Goal: Task Accomplishment & Management: Manage account settings

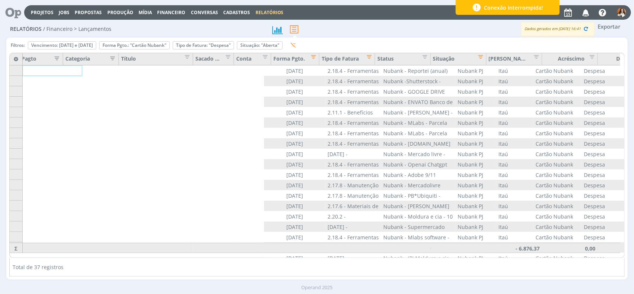
scroll to position [0, 262]
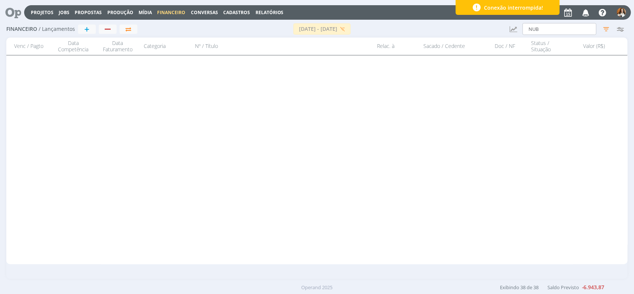
scroll to position [515, 0]
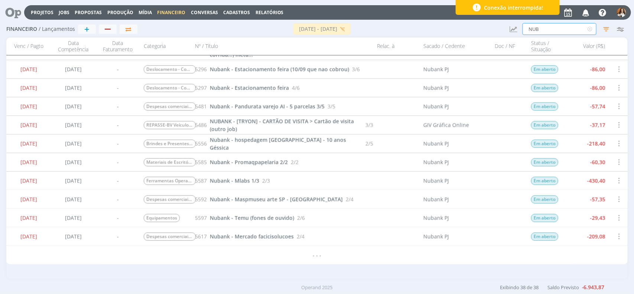
click at [547, 33] on input "NUB" at bounding box center [559, 29] width 74 height 12
type input "N"
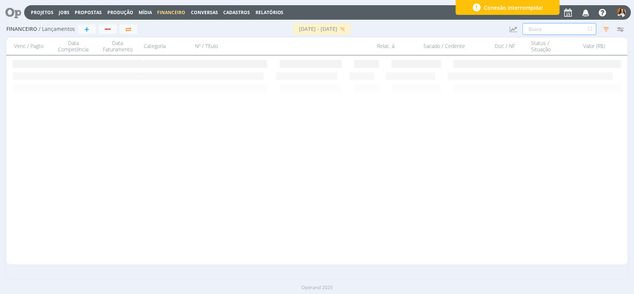
scroll to position [0, 0]
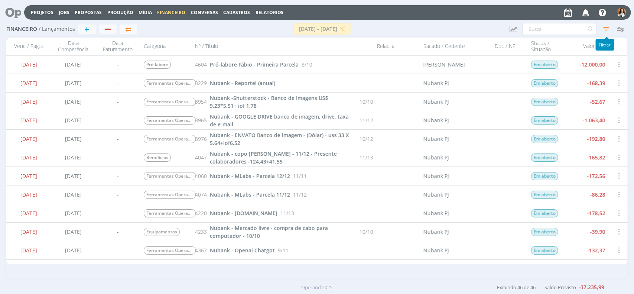
click at [605, 30] on icon "button" at bounding box center [605, 28] width 13 height 13
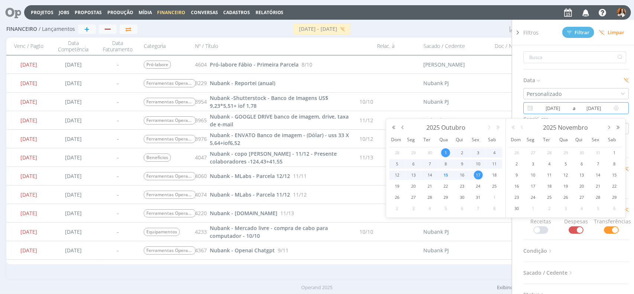
click at [557, 105] on input "01/10/2025" at bounding box center [553, 108] width 36 height 9
click at [446, 177] on span "15" at bounding box center [445, 174] width 9 height 9
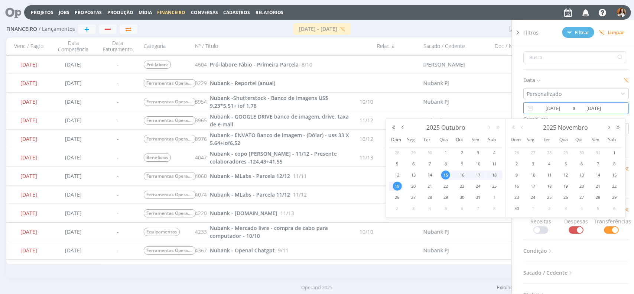
click at [400, 186] on span "19" at bounding box center [397, 186] width 9 height 9
type input "[DATE]"
type input "19/10/2025"
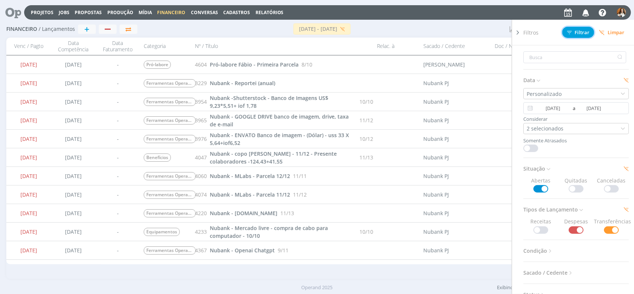
click at [584, 32] on span "Filtrar" at bounding box center [578, 32] width 23 height 5
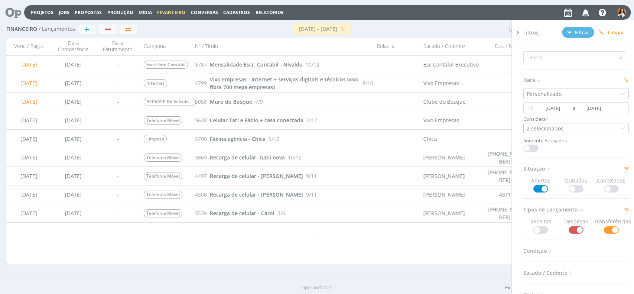
click at [467, 28] on div "15/10/2025 - 19/10/2025" at bounding box center [320, 28] width 366 height 11
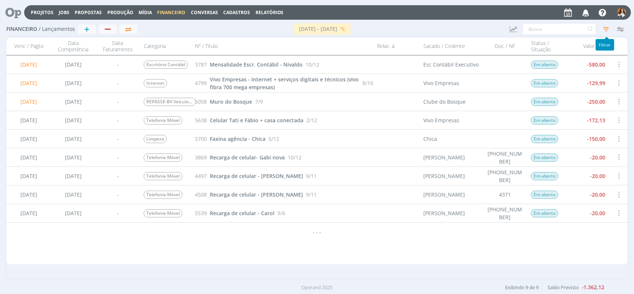
click at [604, 29] on icon "button" at bounding box center [605, 28] width 13 height 13
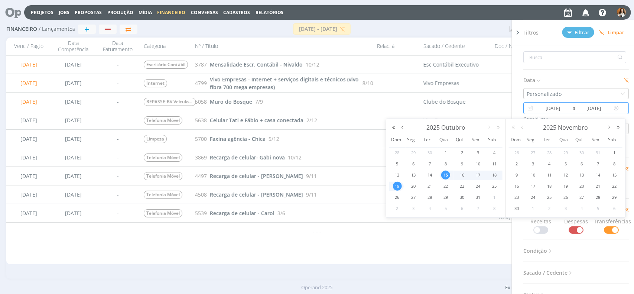
click at [556, 110] on input "15/10/2025" at bounding box center [553, 108] width 36 height 9
click at [447, 151] on span "1" at bounding box center [445, 152] width 9 height 9
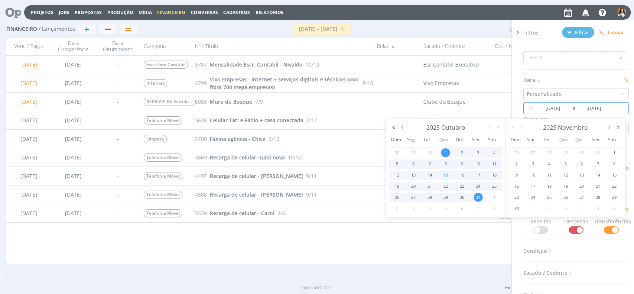
click at [476, 196] on span "31" at bounding box center [478, 197] width 9 height 9
type input "01/10/2025"
type input "[DATE]"
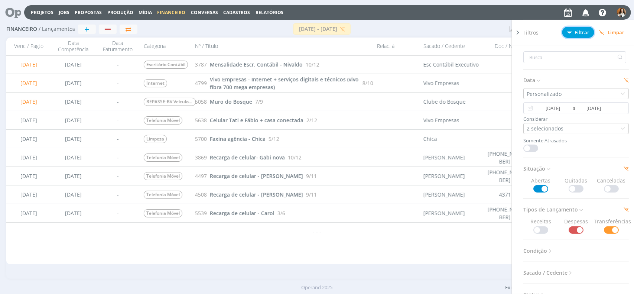
click at [580, 30] on span "Filtrar" at bounding box center [578, 32] width 23 height 5
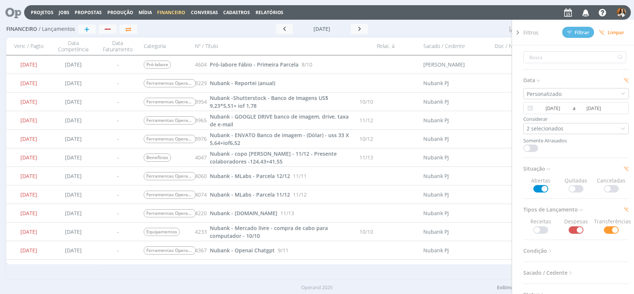
click at [493, 29] on div at bounding box center [458, 29] width 91 height 10
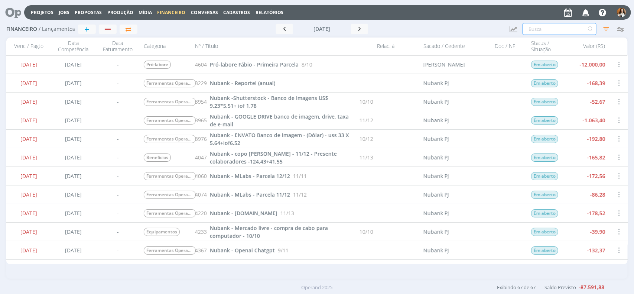
click at [550, 29] on input "text" at bounding box center [559, 29] width 74 height 12
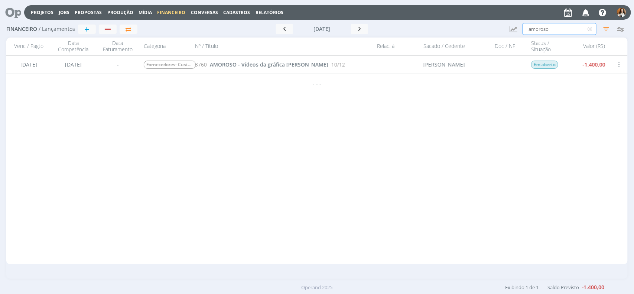
type input "amoroso"
click at [286, 62] on span "AMOROSO - Vídeos da gráfica Gonçalves" at bounding box center [269, 64] width 118 height 7
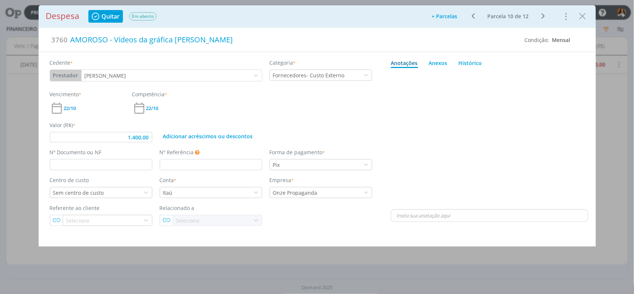
click at [474, 15] on icon "dialog" at bounding box center [473, 16] width 9 height 9
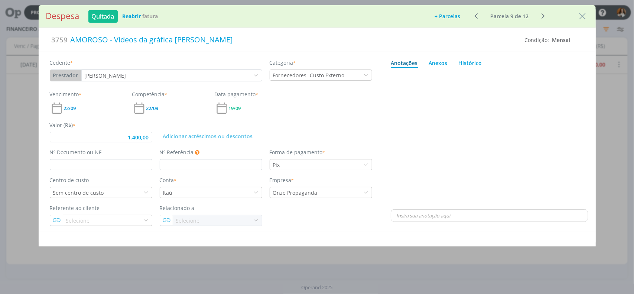
click at [474, 15] on icon "dialog" at bounding box center [476, 16] width 9 height 9
click at [542, 18] on icon "dialog" at bounding box center [542, 16] width 9 height 9
type input "1.400,00"
click at [583, 17] on icon "Close" at bounding box center [582, 16] width 11 height 11
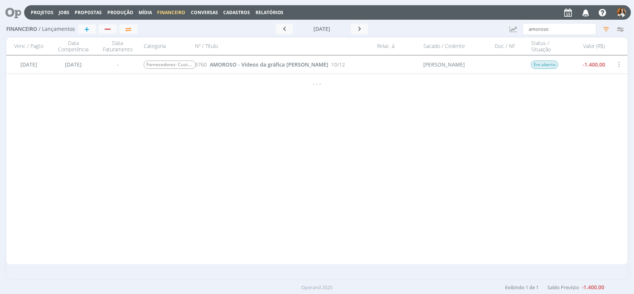
click at [232, 12] on span "Cadastros" at bounding box center [236, 12] width 27 height 6
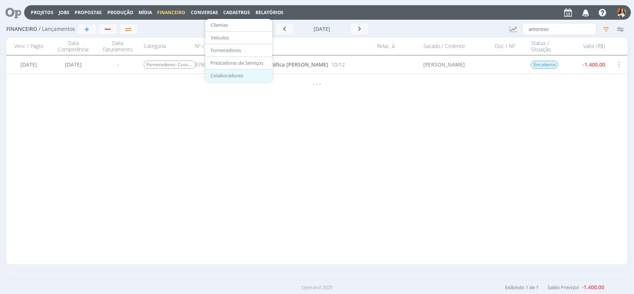
click at [229, 76] on link "Colaboradores" at bounding box center [239, 76] width 62 height 12
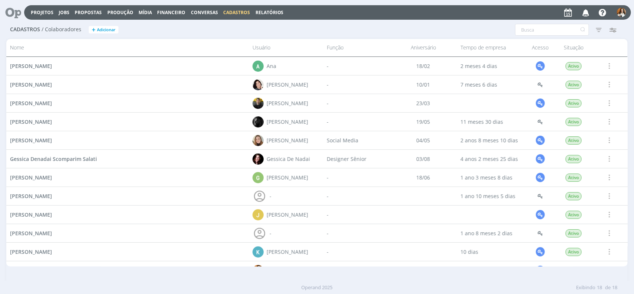
click at [231, 10] on span "Cadastros" at bounding box center [236, 12] width 27 height 6
click at [351, 173] on div "-" at bounding box center [356, 177] width 67 height 18
click at [385, 26] on div "Filtros Filtrar Limpar Situação Ativos Inativos Configurar exibição Ordenação O…" at bounding box center [472, 30] width 303 height 12
click at [294, 28] on h2 "Cadastros / Colaboradores + Adicionar" at bounding box center [161, 29] width 303 height 16
click at [534, 32] on input "text" at bounding box center [552, 30] width 74 height 12
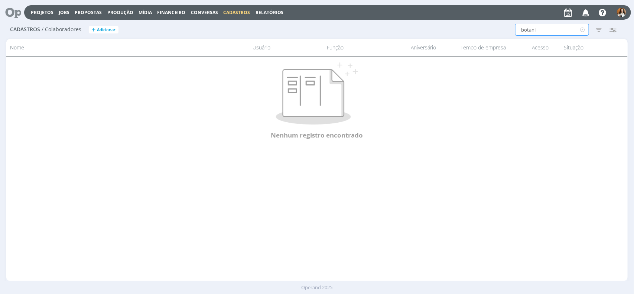
type input "botani"
click at [232, 13] on span "Cadastros" at bounding box center [236, 12] width 27 height 6
click at [216, 24] on link "Clientes" at bounding box center [239, 25] width 62 height 12
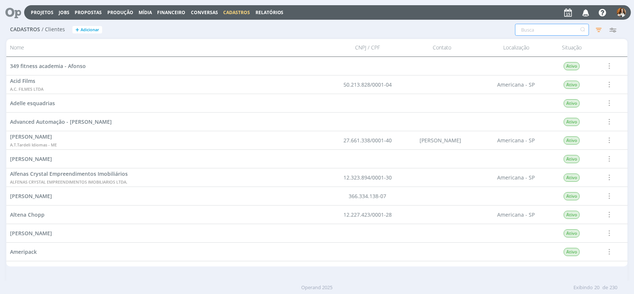
click at [553, 27] on input "text" at bounding box center [552, 30] width 74 height 12
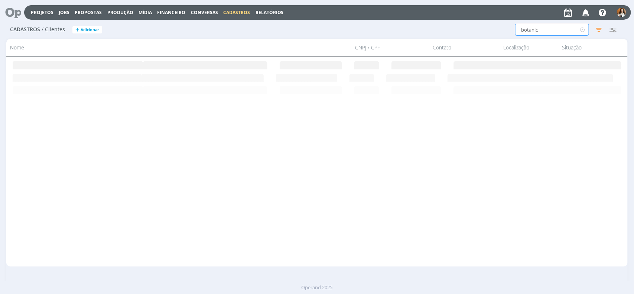
click at [553, 27] on input "botanic" at bounding box center [552, 30] width 74 height 12
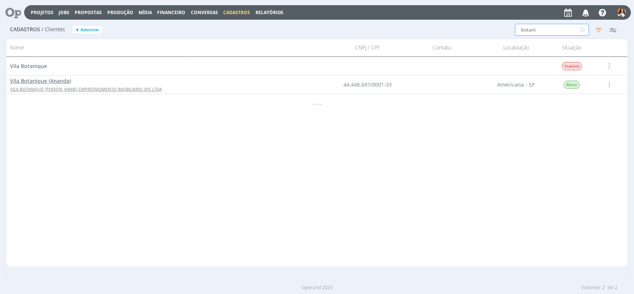
type input "botani"
click at [54, 82] on span "Vila Botanique (Ananda)" at bounding box center [40, 80] width 61 height 7
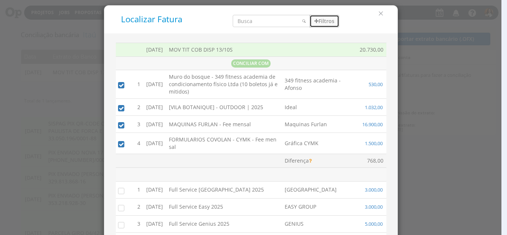
click at [326, 25] on button "Filtros" at bounding box center [325, 21] width 30 height 13
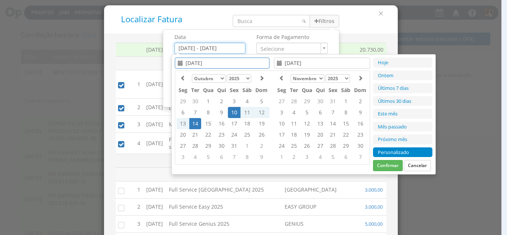
click at [206, 48] on input "10/10/2025 - 14/10/2025" at bounding box center [209, 48] width 71 height 11
click at [210, 100] on td "1" at bounding box center [208, 101] width 14 height 11
type input "[DATE]"
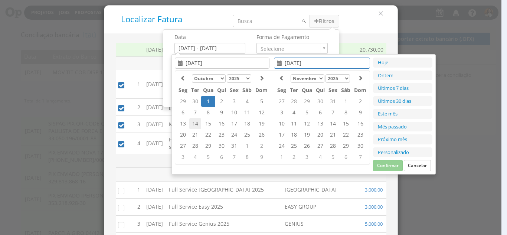
click at [195, 125] on td "14" at bounding box center [195, 123] width 12 height 11
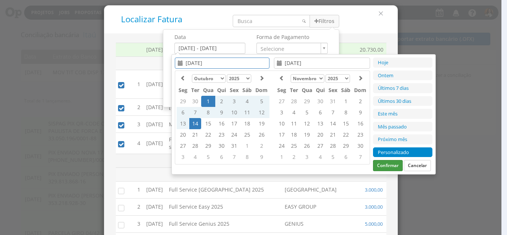
click at [395, 164] on button "Confirmar" at bounding box center [388, 165] width 30 height 11
type input "01/10/2025 - 14/10/2025"
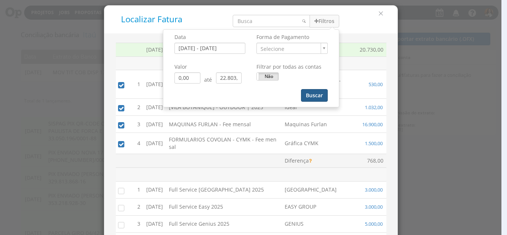
click at [316, 98] on button "Buscar" at bounding box center [314, 95] width 27 height 13
click at [316, 98] on td "349 fitness academia - Afonso" at bounding box center [319, 84] width 75 height 29
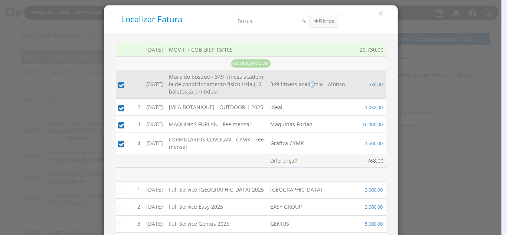
click at [315, 98] on td "349 fitness academia - Afonso" at bounding box center [311, 84] width 89 height 29
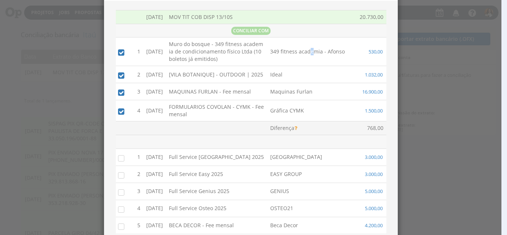
scroll to position [20, 0]
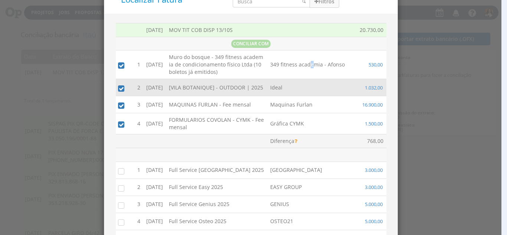
click at [116, 86] on input "checkbox" at bounding box center [119, 87] width 7 height 7
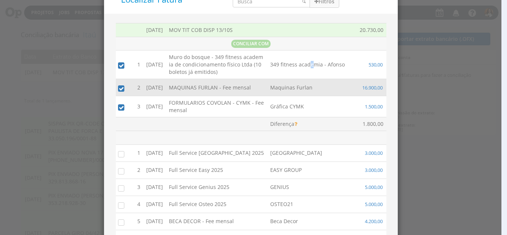
click at [119, 89] on input "checkbox" at bounding box center [119, 87] width 7 height 7
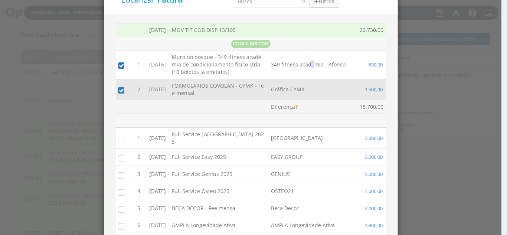
click at [119, 91] on input "checkbox" at bounding box center [119, 90] width 7 height 7
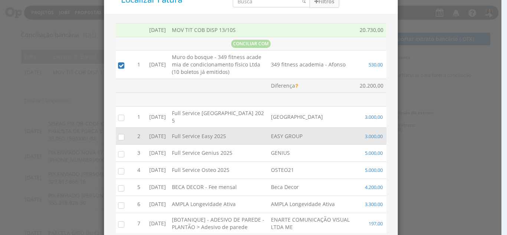
click at [128, 137] on label at bounding box center [128, 137] width 0 height 0
click at [120, 133] on input "checkbox" at bounding box center [119, 136] width 7 height 7
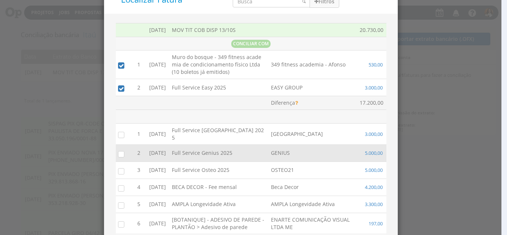
click at [118, 151] on input "checkbox" at bounding box center [119, 153] width 7 height 7
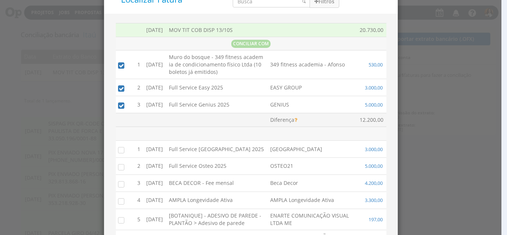
click at [118, 151] on input "checkbox" at bounding box center [119, 149] width 7 height 7
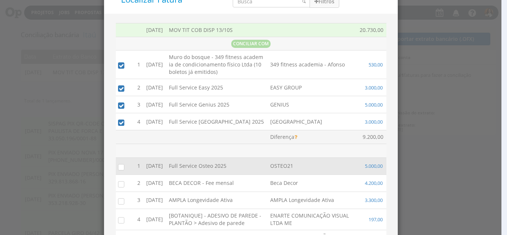
click at [118, 167] on input "checkbox" at bounding box center [119, 166] width 7 height 7
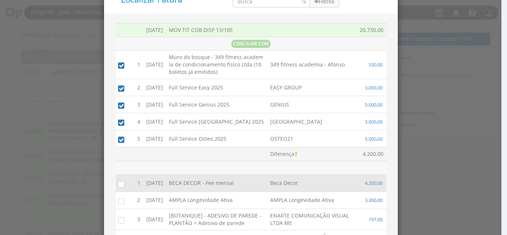
click at [118, 184] on input "checkbox" at bounding box center [119, 183] width 7 height 7
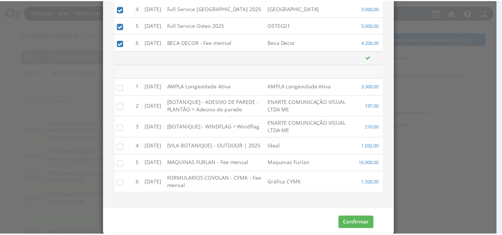
scroll to position [141, 0]
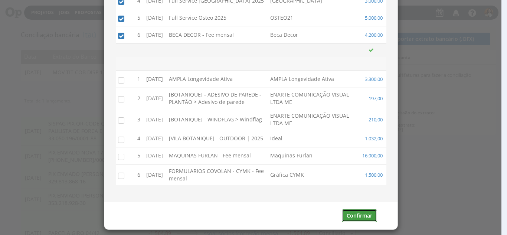
click at [353, 214] on button "Confirmar" at bounding box center [359, 215] width 35 height 13
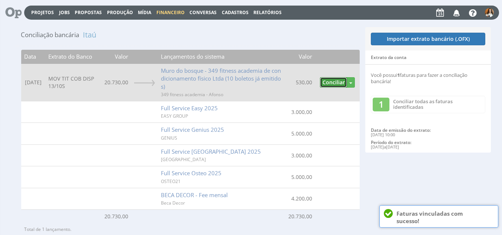
click at [332, 83] on button "Conciliar" at bounding box center [333, 82] width 27 height 11
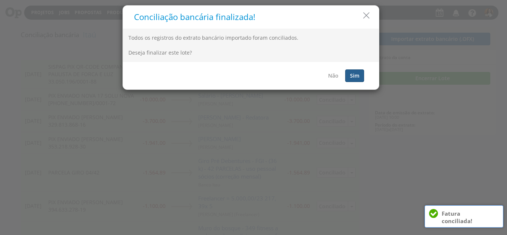
click at [357, 79] on button "Sim" at bounding box center [354, 75] width 19 height 13
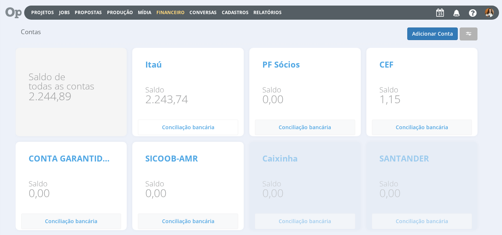
click at [187, 131] on button "Conciliação bancária 0" at bounding box center [188, 128] width 100 height 16
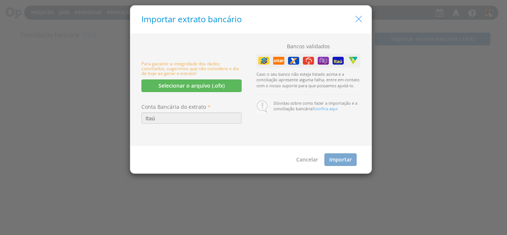
click at [358, 19] on icon "button" at bounding box center [358, 19] width 11 height 11
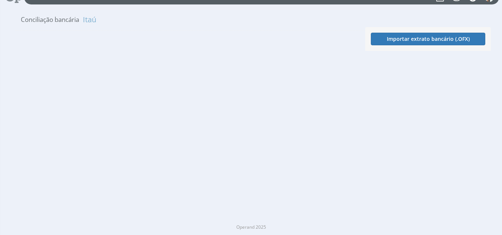
scroll to position [16, 0]
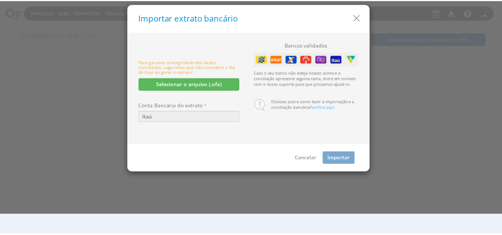
scroll to position [4, 0]
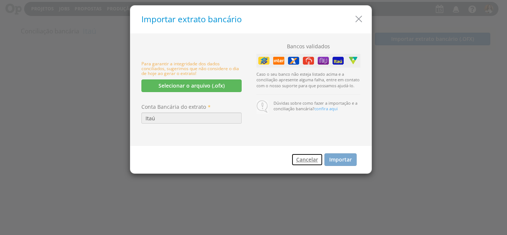
click at [310, 161] on button "Cancelar" at bounding box center [307, 159] width 32 height 13
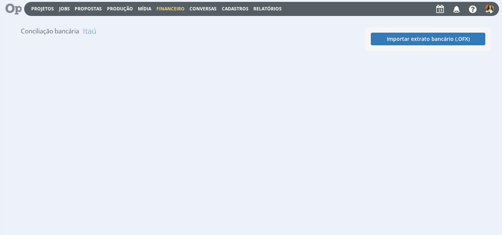
click at [303, 62] on div "Confirme seu e-mail A conta precisa ser confirmada! Solicite ao adminstrador da…" at bounding box center [251, 124] width 502 height 215
click at [174, 8] on span "Financeiro" at bounding box center [170, 9] width 28 height 6
click at [165, 18] on link "Lançamentos" at bounding box center [171, 20] width 62 height 11
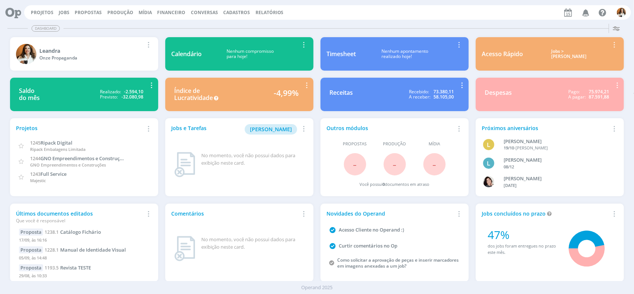
click at [167, 11] on span "Financeiro" at bounding box center [171, 12] width 28 height 6
click at [234, 12] on span "Cadastros" at bounding box center [236, 12] width 27 height 6
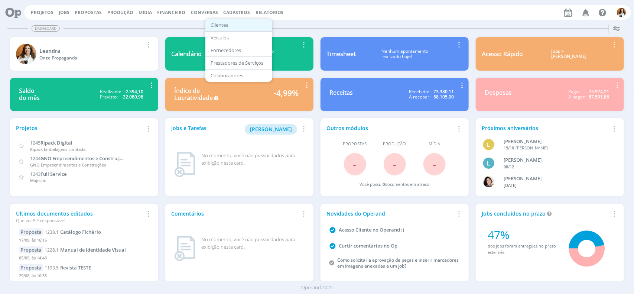
click at [218, 26] on link "Clientes" at bounding box center [239, 25] width 62 height 12
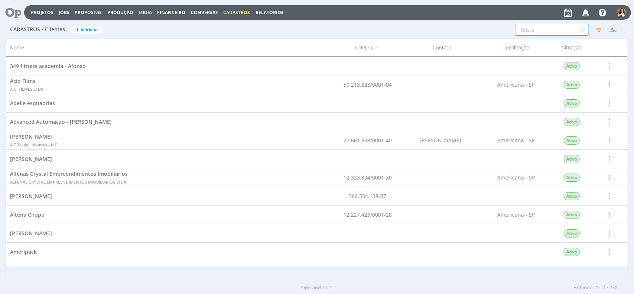
click at [528, 32] on input "text" at bounding box center [552, 30] width 74 height 12
type input "vila"
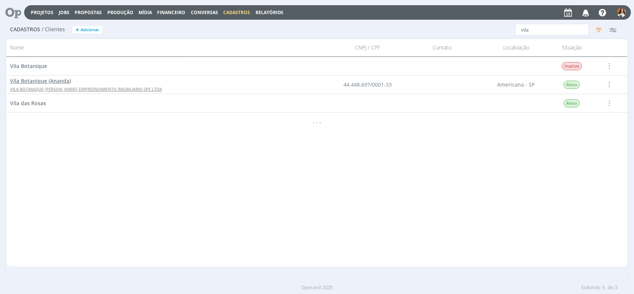
click at [80, 88] on span "VILA BOTANIQUE [PERSON_NAME] EMPREENDIMENTO IMOBILIARIO SPE LTDA" at bounding box center [86, 89] width 152 height 6
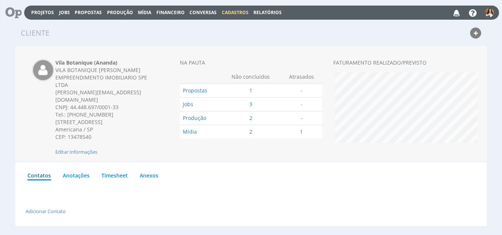
click at [167, 12] on span "Financeiro" at bounding box center [170, 12] width 28 height 6
click at [161, 22] on link "Lançamentos" at bounding box center [171, 24] width 62 height 11
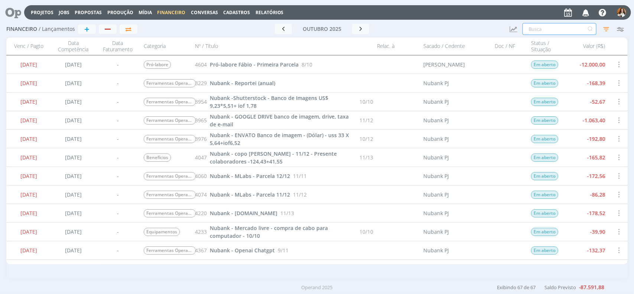
click at [557, 32] on input "text" at bounding box center [559, 29] width 74 height 12
click at [604, 29] on icon "button" at bounding box center [605, 28] width 13 height 13
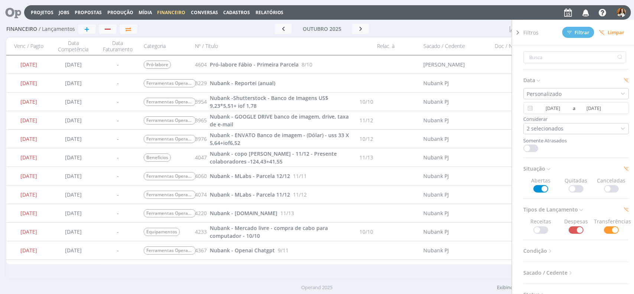
click at [545, 229] on span at bounding box center [540, 229] width 15 height 7
click at [577, 187] on span at bounding box center [575, 188] width 15 height 7
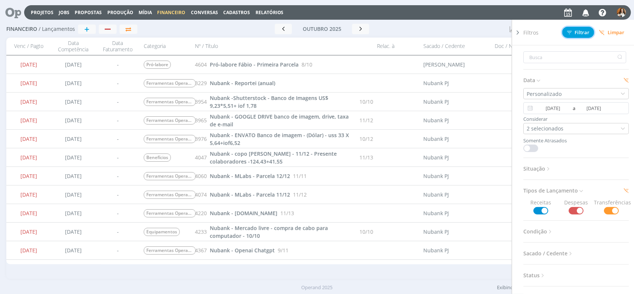
click at [575, 32] on span "Filtrar" at bounding box center [578, 32] width 23 height 5
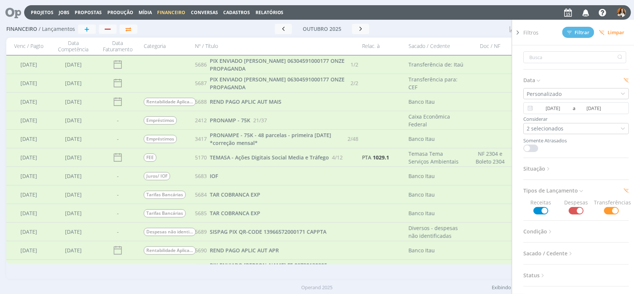
click at [471, 33] on div at bounding box center [458, 29] width 91 height 10
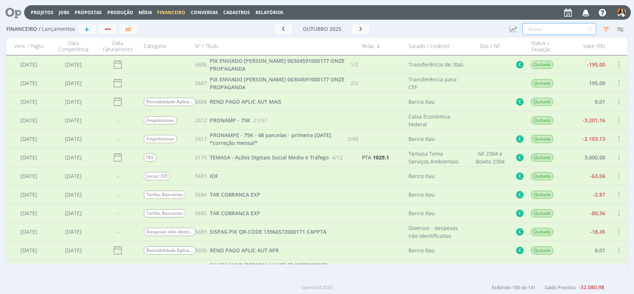
click at [529, 26] on input "text" at bounding box center [559, 29] width 74 height 12
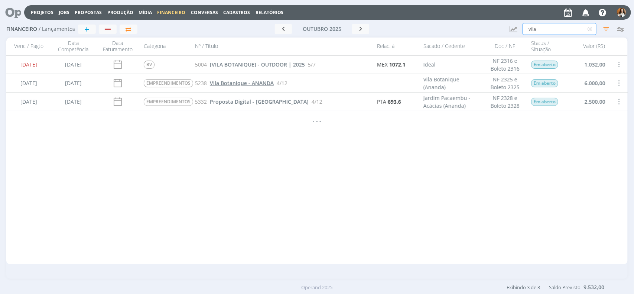
type input "vila"
click at [245, 85] on span "Vila Botanique - ANANDA" at bounding box center [242, 82] width 64 height 7
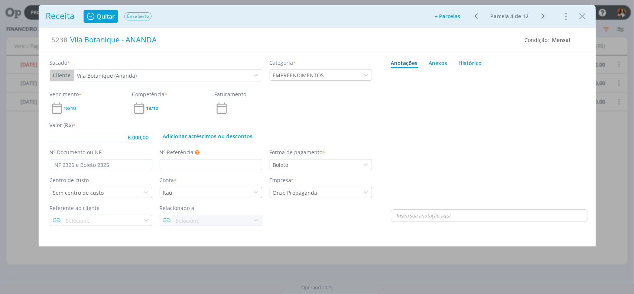
type input "6.000,00"
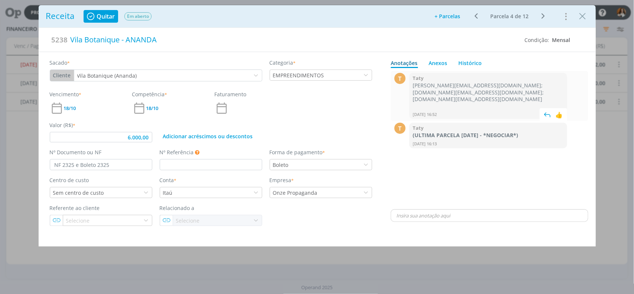
click at [413, 85] on p "[PERSON_NAME][EMAIL_ADDRESS][DOMAIN_NAME]; [DOMAIN_NAME][EMAIL_ADDRESS][DOMAIN_…" at bounding box center [488, 92] width 151 height 20
click at [438, 93] on p "[PERSON_NAME][EMAIL_ADDRESS][DOMAIN_NAME]; [DOMAIN_NAME][EMAIL_ADDRESS][DOMAIN_…" at bounding box center [488, 92] width 151 height 20
click at [414, 86] on p "[PERSON_NAME][EMAIL_ADDRESS][DOMAIN_NAME]; [DOMAIN_NAME][EMAIL_ADDRESS][DOMAIN_…" at bounding box center [488, 92] width 151 height 20
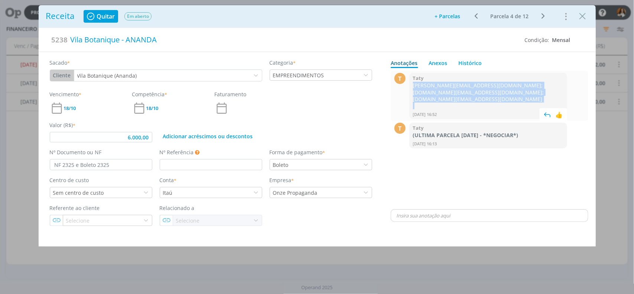
click at [414, 86] on p "[PERSON_NAME][EMAIL_ADDRESS][DOMAIN_NAME]; [DOMAIN_NAME][EMAIL_ADDRESS][DOMAIN_…" at bounding box center [488, 92] width 151 height 20
copy p "[PERSON_NAME][EMAIL_ADDRESS][DOMAIN_NAME]; [DOMAIN_NAME][EMAIL_ADDRESS][DOMAIN_…"
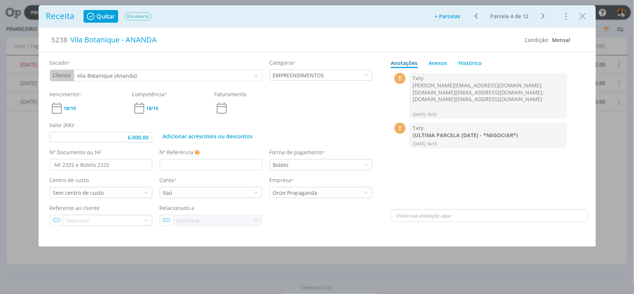
click at [25, 147] on div "Receita Quitar Em aberto Adicionar parcelas: As parcelas serão geradas com base…" at bounding box center [317, 147] width 634 height 294
click at [586, 15] on icon "Close" at bounding box center [582, 16] width 11 height 11
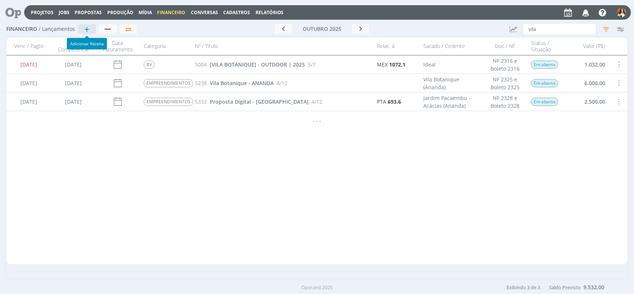
click at [88, 29] on span "+" at bounding box center [86, 29] width 5 height 9
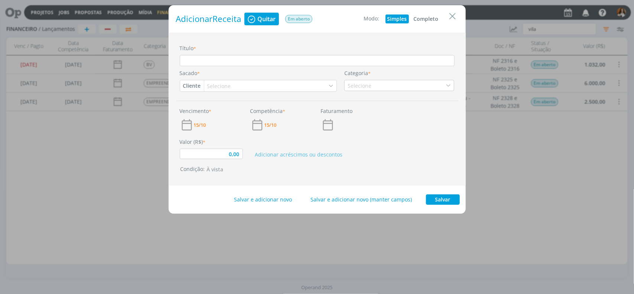
click at [422, 19] on button "Completo" at bounding box center [426, 18] width 29 height 9
type input "0,00"
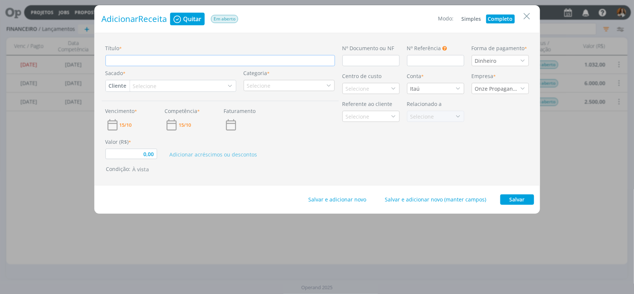
click at [192, 62] on input "Título *" at bounding box center [219, 60] width 229 height 11
type input "B"
type input "0,00"
type input "BV"
type input "0,00"
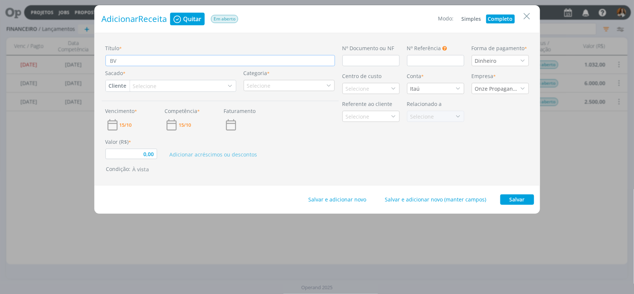
type input "BV"
type input "0,00"
type input "BV -"
type input "0,00"
type input "BV"
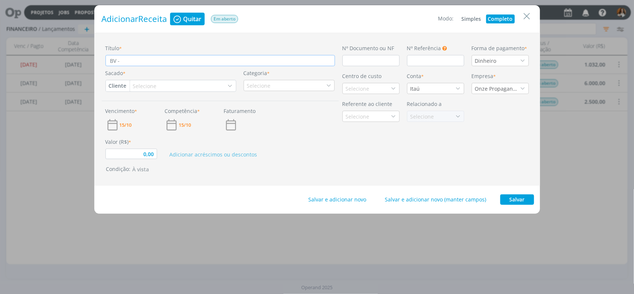
type input "0,00"
type input "BV"
type input "0,00"
type input "BV J"
type input "0,00"
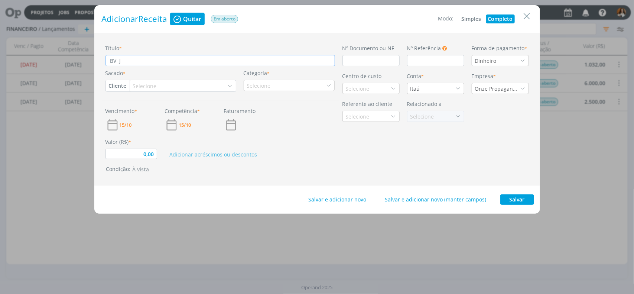
type input "BV Jo"
type input "0,00"
type input "BV Jor"
type input "0,00"
type input "BV Jorn"
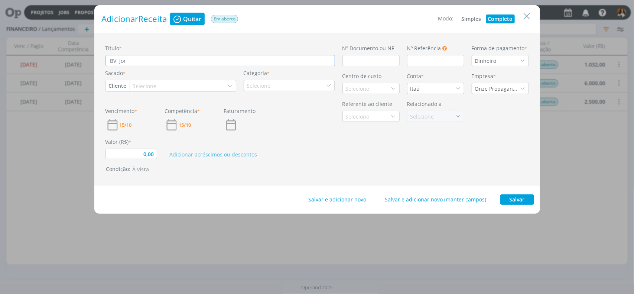
type input "0,00"
type input "BV Jorna"
type input "0,00"
type input "BV Jornal"
type input "0,00"
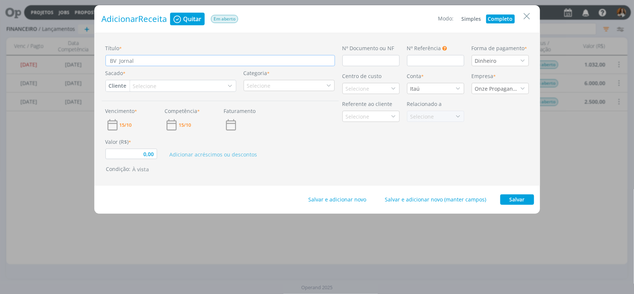
type input "BV Jornal"
type input "0,00"
type input "BV Jornal O"
type input "0,00"
type input "BV Jornal O"
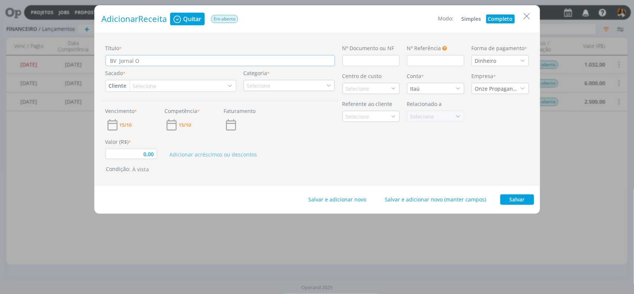
type input "0,00"
type input "BV Jornal O L"
type input "0,00"
type input "BV Jornal O Li"
type input "0,00"
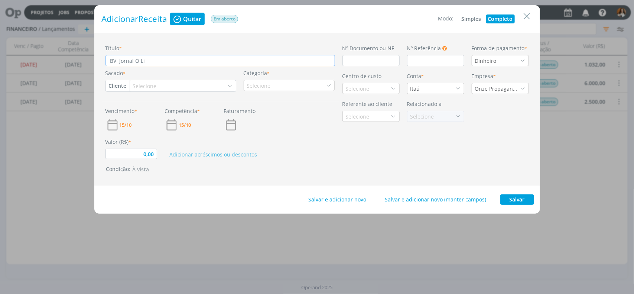
type input "BV Jornal O Lib"
type input "0,00"
type input "BV Jornal O Libe"
type input "0,00"
type input "BV Jornal O Liber"
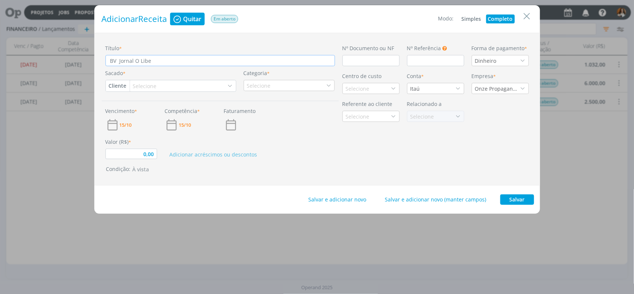
type input "0,00"
type input "BV Jornal O Libera"
type input "0,00"
type input "BV Jornal O Liberal"
type input "0,00"
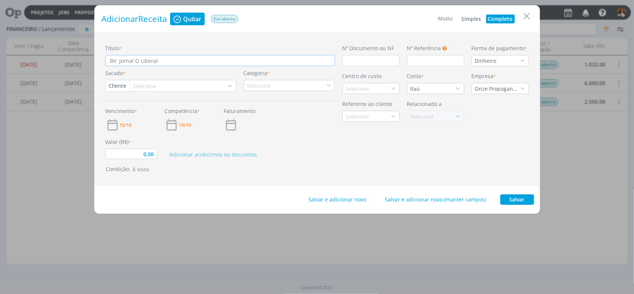
click at [118, 61] on input "BV Jornal O Liberal" at bounding box center [219, 60] width 229 height 11
type input "BV v Jornal O Liberal"
type input "0,00"
type input "BV ve Jornal O Liberal"
type input "0,00"
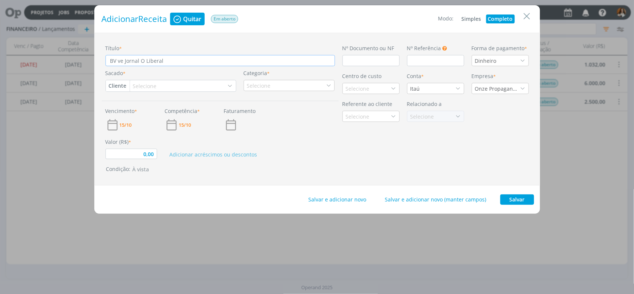
type input "BV vei Jornal O Liberal"
type input "0,00"
type input "BV veic Jornal O Liberal"
type input "0,00"
type input "BV veicu Jornal O Liberal"
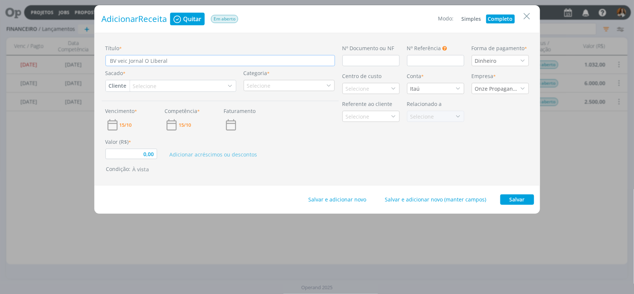
type input "0,00"
type input "BV veicul Jornal O Liberal"
type input "0,00"
type input "BV veicula Jornal O Liberal"
type input "0,00"
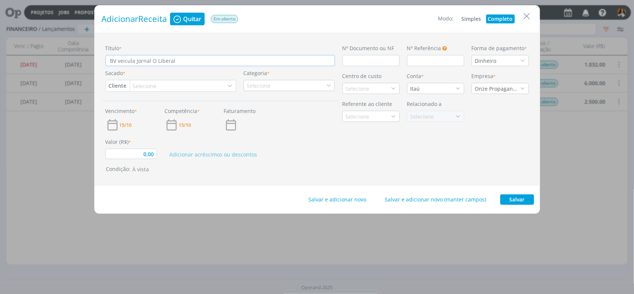
type input "BV veiculaç Jornal O Liberal"
type input "0,00"
type input "BV veiculaçã Jornal O Liberal"
type input "0,00"
type input "BV veiculação Jornal O Liberal"
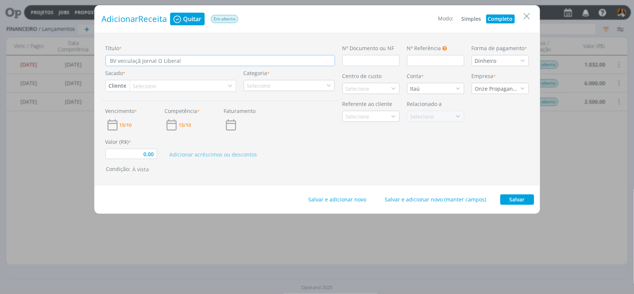
type input "0,00"
type input "BV veiculação Jornal O Liberal"
type input "0,00"
type input "BV veiculação Jornal O Liberal"
click at [381, 63] on input "dialog" at bounding box center [370, 60] width 57 height 11
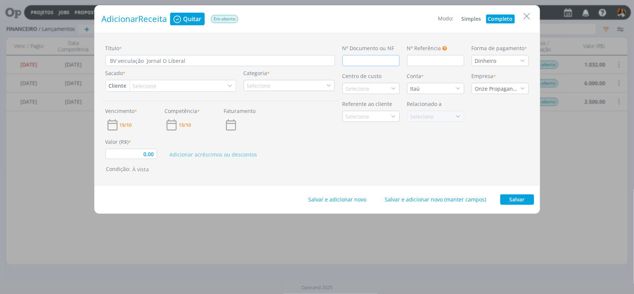
type input "0,00"
type input "n"
type input "0,00"
type input "nf"
type input "0,00"
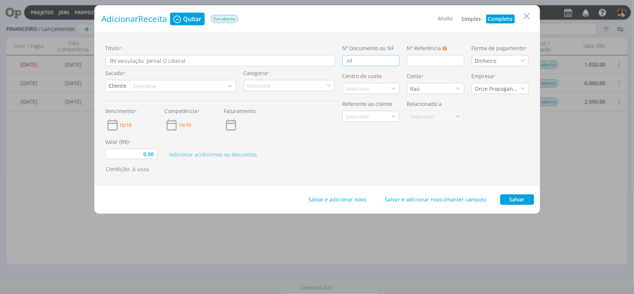
type input "n"
type input "0,00"
type input "N"
type input "0,00"
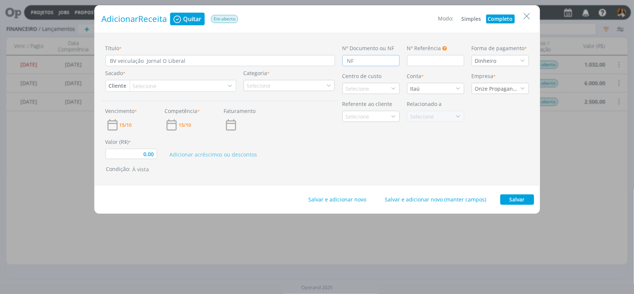
type input "NF"
click at [502, 65] on div "Dinheiro" at bounding box center [500, 60] width 57 height 11
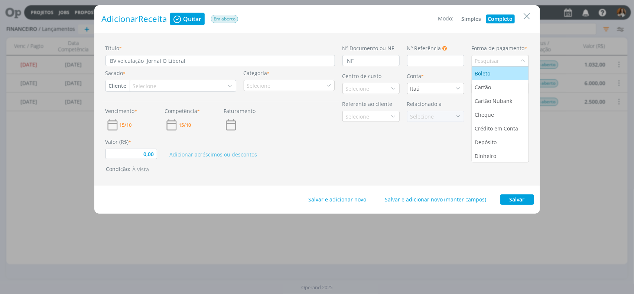
click at [496, 71] on div "Boleto" at bounding box center [500, 73] width 50 height 8
type input "0,00"
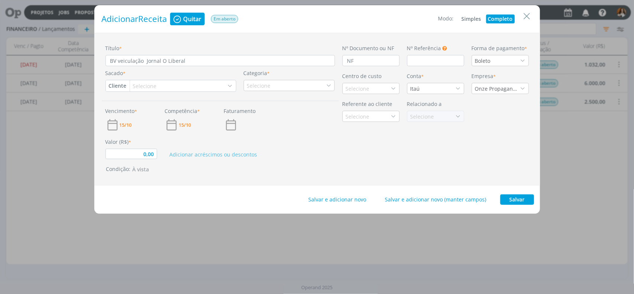
click at [137, 85] on div "Selecione" at bounding box center [145, 86] width 25 height 8
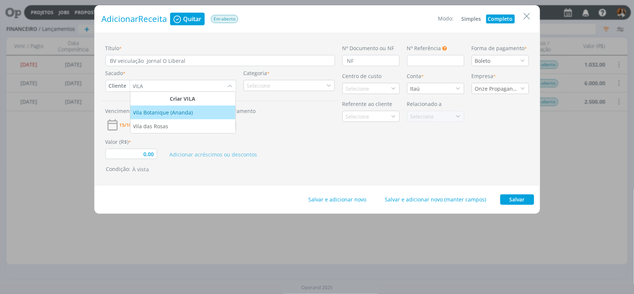
type input "VILA"
click at [173, 114] on div "Vila Botanique (Ananda)" at bounding box center [163, 112] width 61 height 8
type input "0,00"
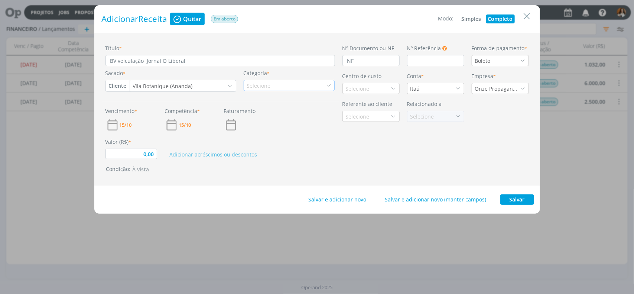
click at [265, 85] on div "Selecione" at bounding box center [259, 86] width 25 height 8
type input "V"
click at [253, 108] on div "BV" at bounding box center [250, 109] width 10 height 8
click at [146, 156] on input "0,00" at bounding box center [131, 154] width 52 height 10
click at [123, 124] on span "15/10" at bounding box center [126, 125] width 12 height 5
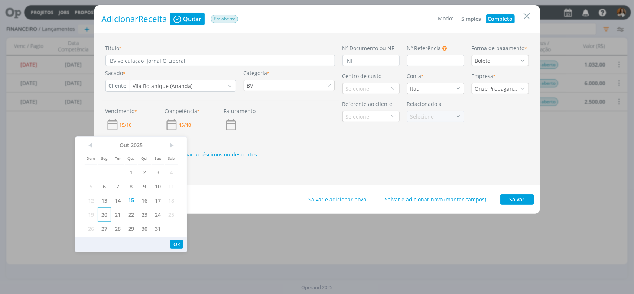
click at [107, 213] on span "20" at bounding box center [104, 214] width 13 height 14
click at [184, 125] on span "15/10" at bounding box center [185, 125] width 12 height 5
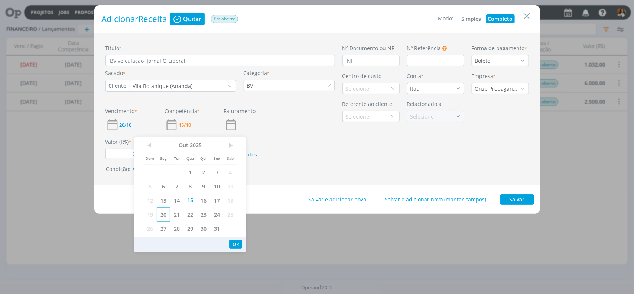
click at [164, 215] on span "20" at bounding box center [163, 214] width 13 height 14
click at [325, 132] on div "Valor (R$) * 3.360,00 Adicionar acréscimos ou descontos" at bounding box center [220, 145] width 237 height 27
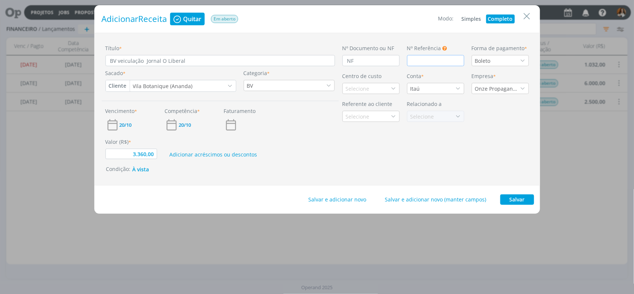
click at [416, 58] on input "dialog" at bounding box center [435, 60] width 57 height 11
type input "3.360,00"
type input "2"
type input "3.360,00"
type input "23"
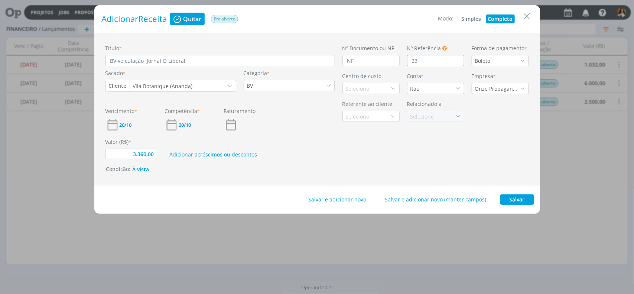
type input "3.360,00"
type input "233"
type input "3.360,00"
type input "2334"
click at [519, 201] on button "Salvar" at bounding box center [517, 199] width 34 height 10
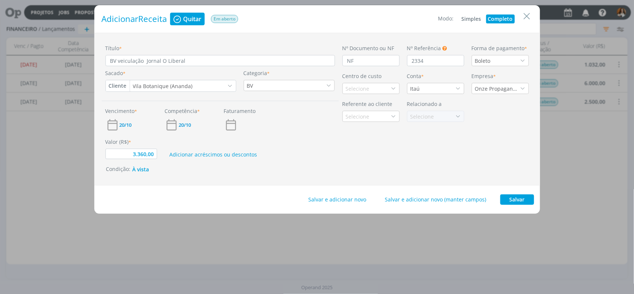
type input "3.360,00"
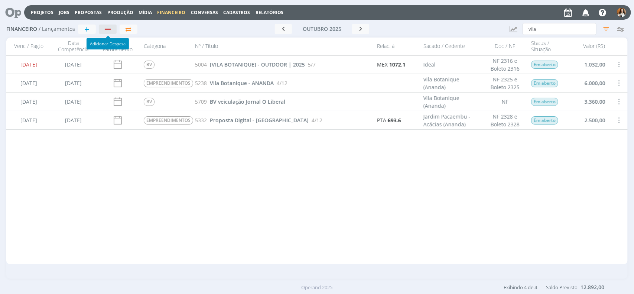
click at [108, 29] on div "button" at bounding box center [108, 29] width 6 height 1
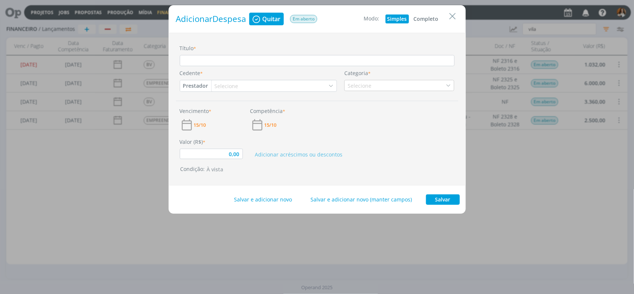
click at [434, 22] on button "Completo" at bounding box center [426, 18] width 29 height 9
type input "0,00"
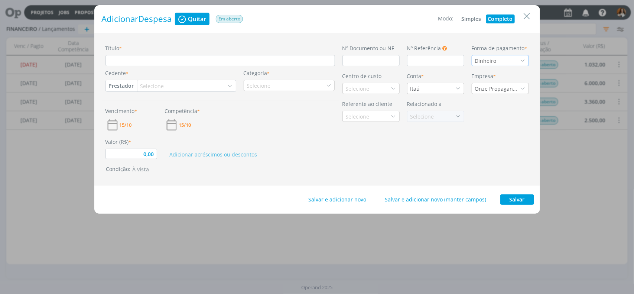
click at [511, 58] on div "Dinheiro" at bounding box center [500, 60] width 57 height 11
type input "PIX"
click at [500, 74] on div "Pix" at bounding box center [500, 73] width 50 height 8
type input "0,00"
click at [183, 61] on input "Título *" at bounding box center [219, 60] width 229 height 11
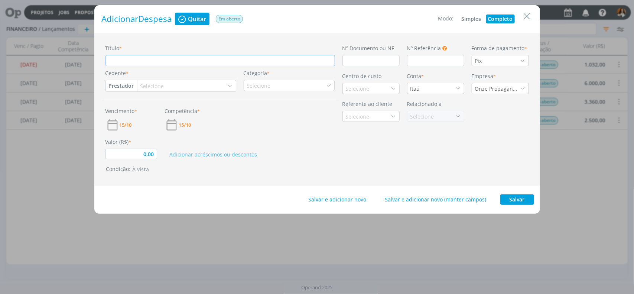
type input "p"
type input "0,00"
type input "pA"
type input "0,00"
type input "pAR"
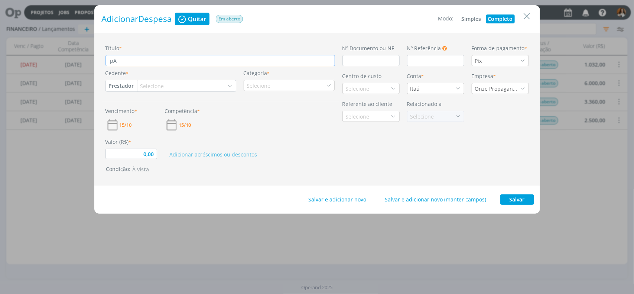
type input "0,00"
type input "pART"
type input "0,00"
type input "pARTI"
type input "0,00"
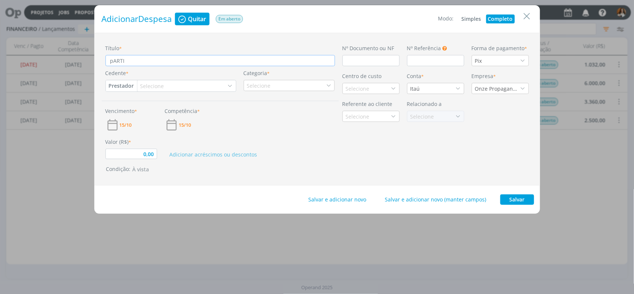
type input "pARTIC"
type input "0,00"
type input "pARTICI"
type input "0,00"
type input "pARTICIP"
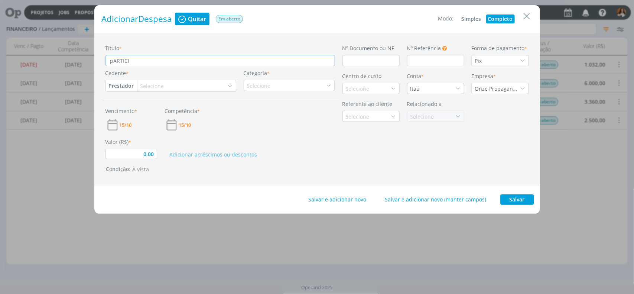
type input "0,00"
type input "pARTICIPA"
type input "0,00"
type input "pARTICIPAÇ"
type input "0,00"
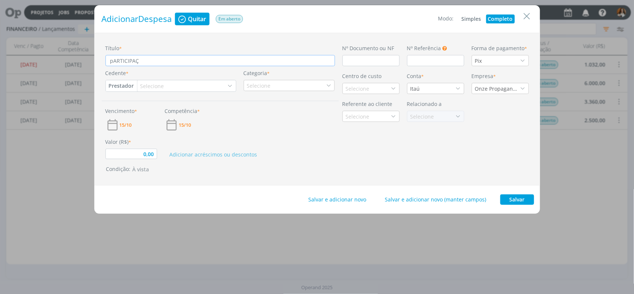
type input "pARTICIPAÇA"
type input "0,00"
type input "pARTICIPAÇAO"
type input "0,00"
type input "pARTICIPAÇAO"
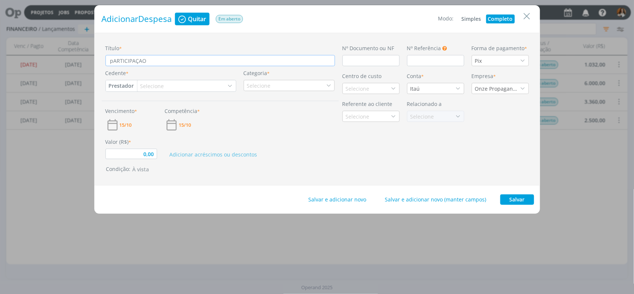
type input "0,00"
type input "pARTICIPAÇAO"
type input "0,00"
type input "pARTICIPAÇA"
type input "0,00"
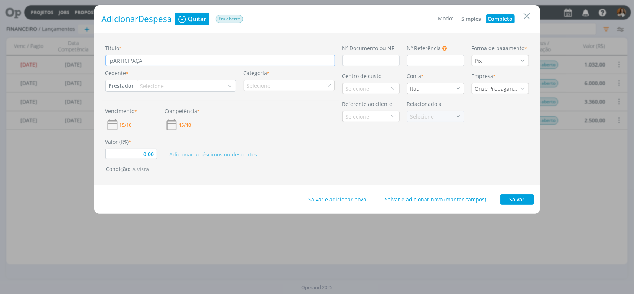
type input "pARTICIPAÇ"
type input "0,00"
type input "pARTICIPA"
type input "0,00"
type input "pARTICIP"
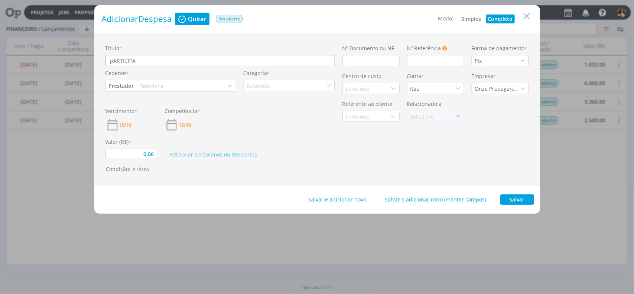
type input "0,00"
type input "pARTICI"
type input "0,00"
type input "pARTIC"
type input "0,00"
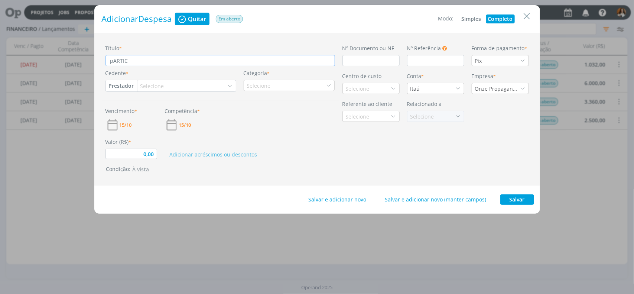
type input "pARTI"
type input "0,00"
type input "pART"
type input "0,00"
type input "pAR"
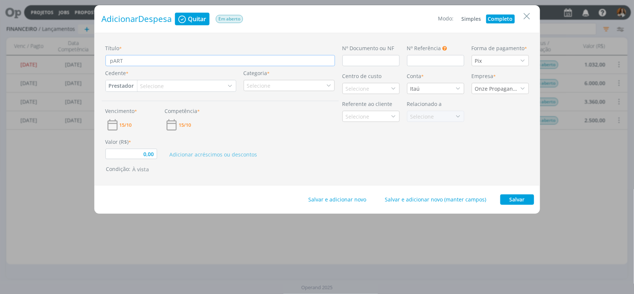
type input "0,00"
type input "pA"
type input "0,00"
type input "p"
type input "0,00"
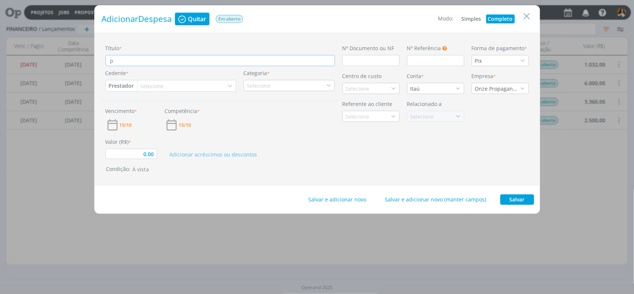
type input "0,00"
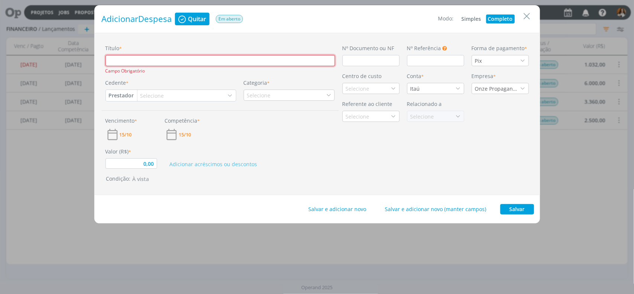
type input "P"
type input "0,00"
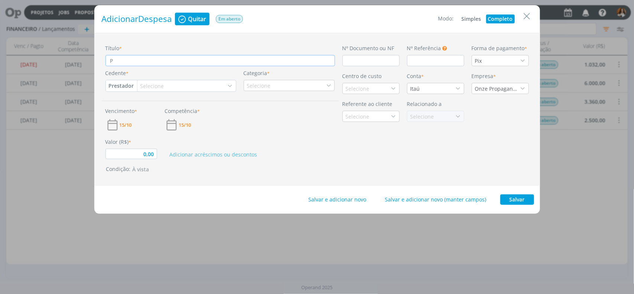
type input "Pa"
type input "0,00"
type input "Par"
type input "0,00"
type input "Part"
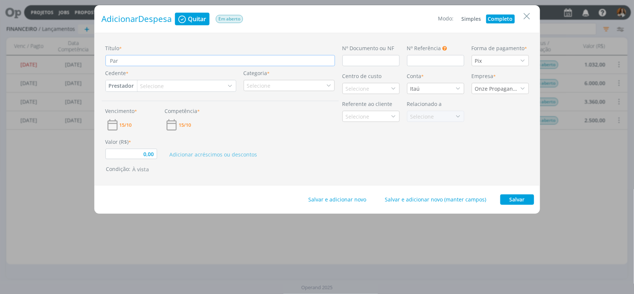
type input "0,00"
type input "Parti"
type input "0,00"
type input "Partic"
type input "0,00"
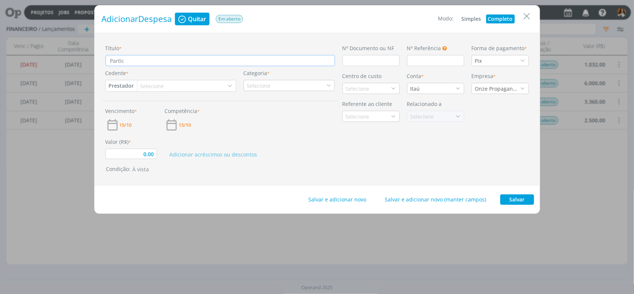
type input "Partici"
type input "0,00"
type input "Particip"
type input "0,00"
type input "Participa"
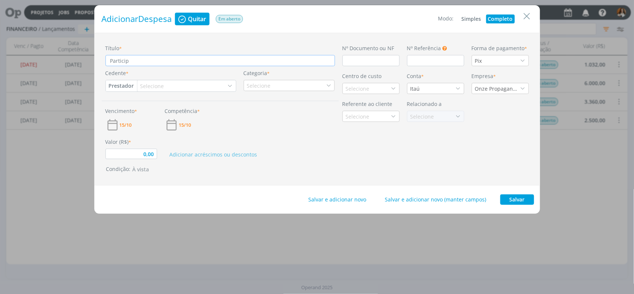
type input "0,00"
type input "Participaç"
type input "0,00"
type input "Participaçã"
type input "0,00"
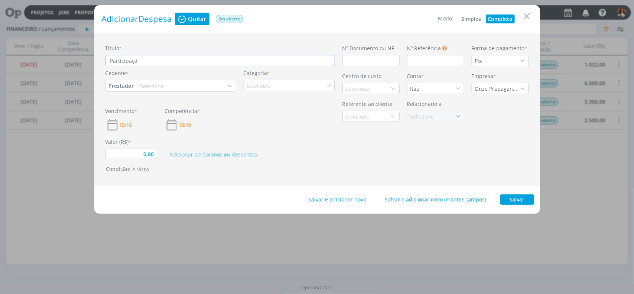
type input "Participação"
type input "0,00"
type input "Participação"
type input "0,00"
type input "Participação"
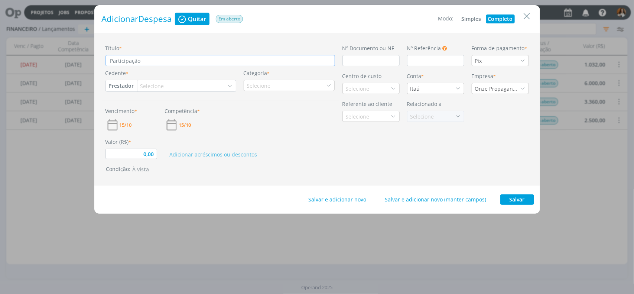
type input "0,00"
type input "Participaçã"
type input "0,00"
type input "Participaç"
type input "0,00"
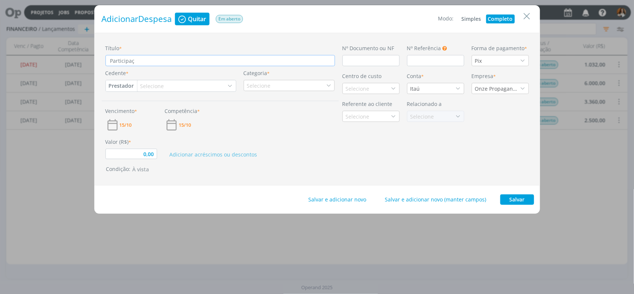
type input "Participa"
type input "0,00"
type input "Particip"
type input "0,00"
type input "Partici"
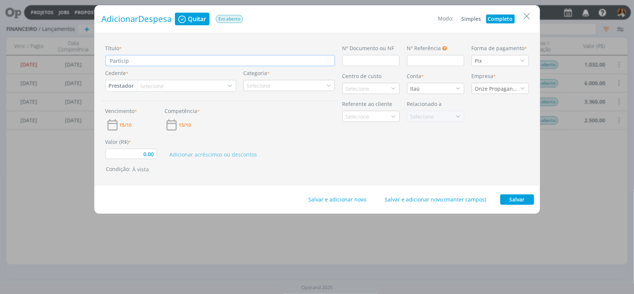
type input "0,00"
type input "Partic"
type input "0,00"
type input "Parti"
type input "0,00"
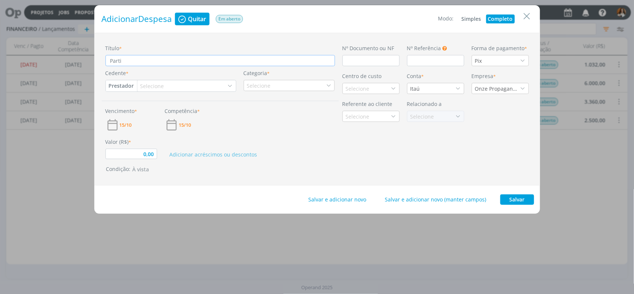
type input "Part"
type input "0,00"
type input "Par"
type input "0,00"
type input "Pa"
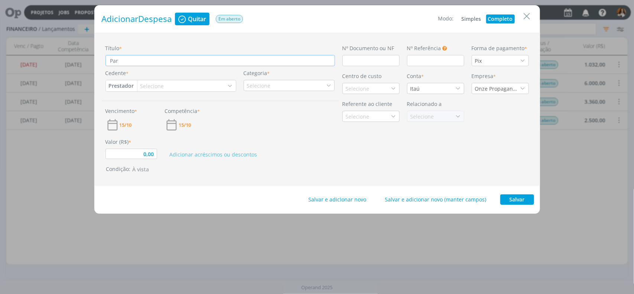
type input "0,00"
type input "P"
type input "0,00"
click at [381, 60] on input "dialog" at bounding box center [370, 60] width 57 height 11
click at [148, 88] on div "Selecione" at bounding box center [152, 86] width 25 height 8
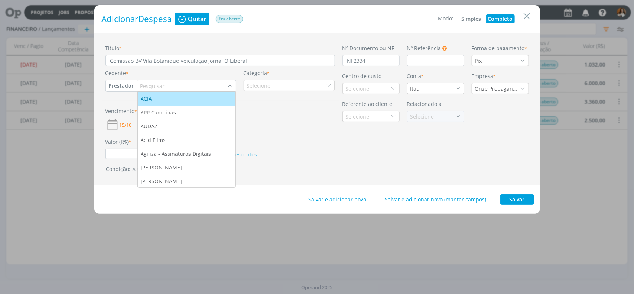
click at [124, 86] on button "Prestador" at bounding box center [121, 85] width 31 height 11
click at [127, 108] on link "Fornecedor" at bounding box center [135, 110] width 59 height 12
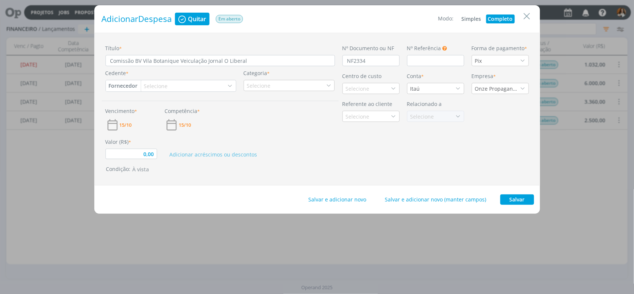
click at [149, 87] on div "Selecione" at bounding box center [156, 86] width 25 height 8
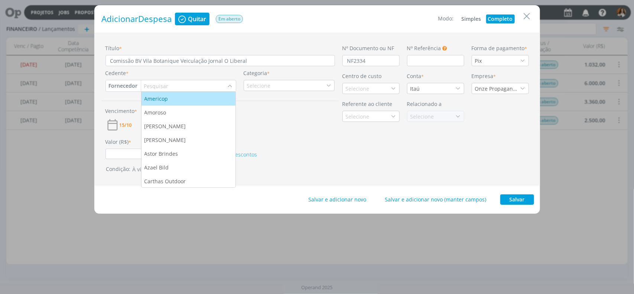
click at [130, 85] on button "Fornecedor" at bounding box center [123, 85] width 35 height 11
click at [127, 120] on link "Veículo" at bounding box center [135, 122] width 59 height 12
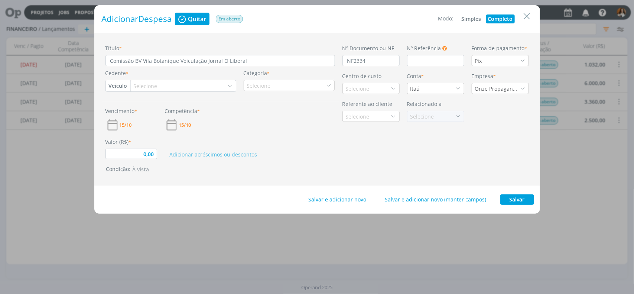
click at [164, 84] on div "Selecione" at bounding box center [183, 85] width 105 height 11
click at [115, 87] on button "Veículo" at bounding box center [118, 85] width 25 height 11
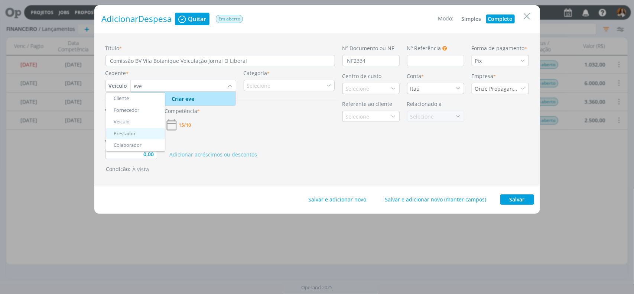
click at [130, 134] on link "Prestador" at bounding box center [135, 134] width 59 height 12
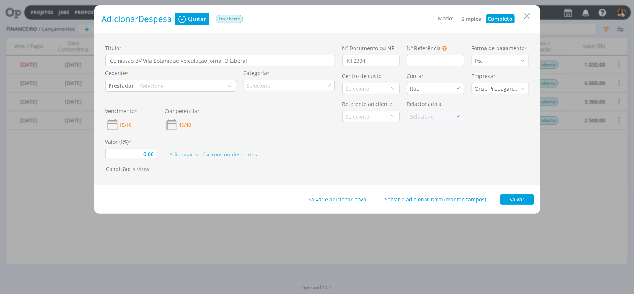
click at [154, 84] on div "Selecione" at bounding box center [152, 86] width 25 height 8
click at [121, 86] on button "Prestador" at bounding box center [121, 85] width 31 height 11
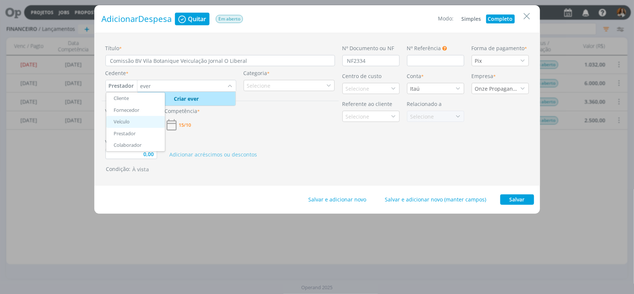
click at [128, 123] on link "Veículo" at bounding box center [135, 122] width 59 height 12
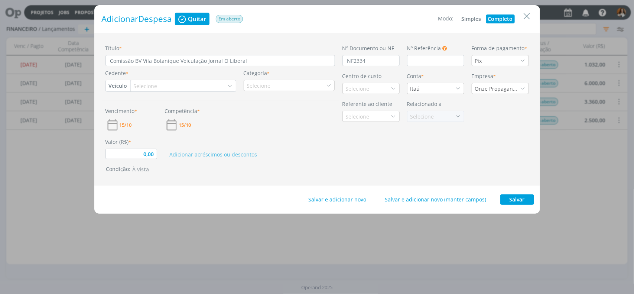
click at [154, 85] on div "Selecione" at bounding box center [146, 86] width 25 height 8
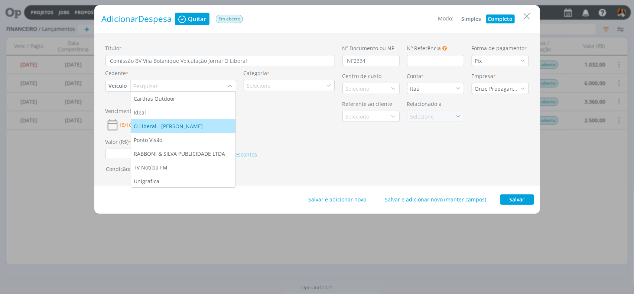
click at [196, 128] on div "O Liberal - [PERSON_NAME]" at bounding box center [169, 126] width 71 height 8
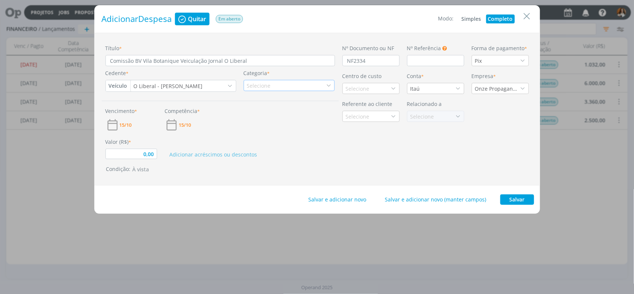
click at [286, 86] on div "Selecione" at bounding box center [289, 85] width 91 height 11
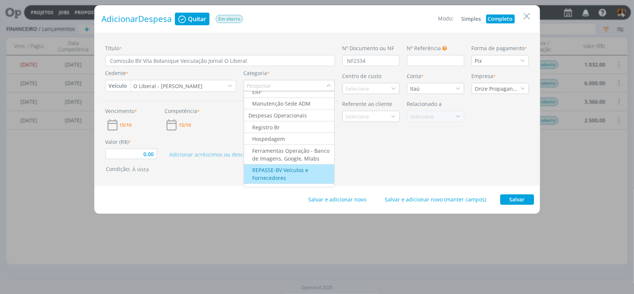
scroll to position [451, 0]
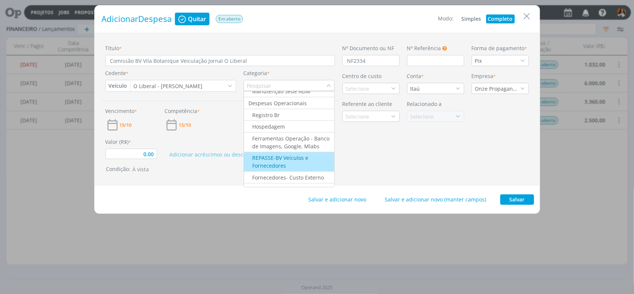
click at [304, 167] on div "REPASSE-BV Veículos e Fornecedores" at bounding box center [289, 162] width 89 height 16
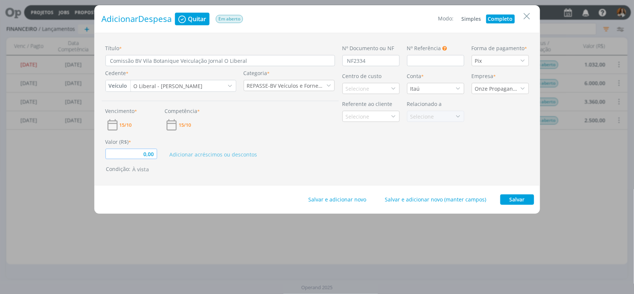
click at [136, 151] on input "0,00" at bounding box center [131, 154] width 52 height 10
click at [143, 155] on input "0,00" at bounding box center [131, 154] width 52 height 10
click at [123, 126] on span "15/10" at bounding box center [126, 125] width 12 height 5
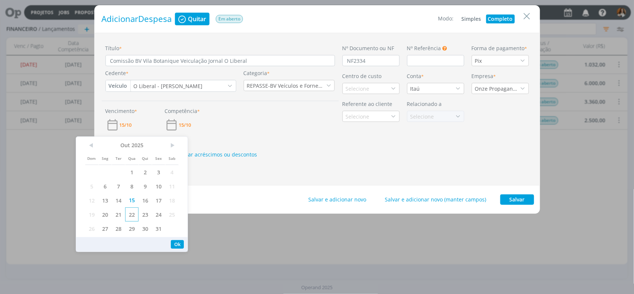
click at [133, 216] on span "22" at bounding box center [131, 214] width 13 height 14
click at [155, 216] on span "24" at bounding box center [158, 214] width 13 height 14
click at [190, 127] on span "15/10" at bounding box center [185, 125] width 12 height 5
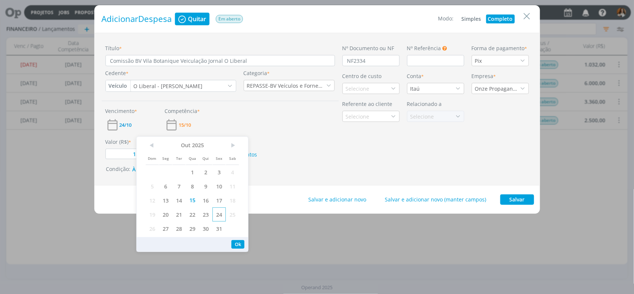
click at [218, 216] on span "24" at bounding box center [218, 214] width 13 height 14
click at [236, 244] on button "Ok" at bounding box center [237, 244] width 13 height 9
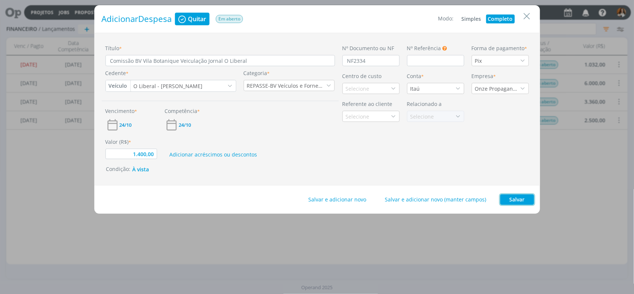
click at [512, 198] on button "Salvar" at bounding box center [517, 199] width 34 height 10
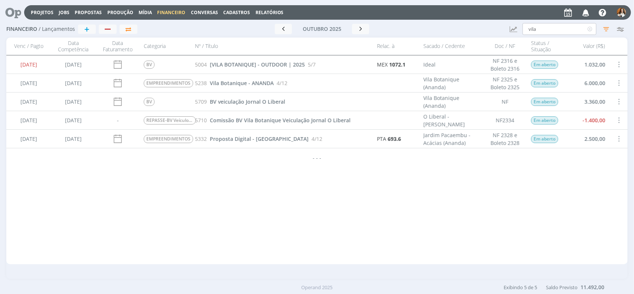
drag, startPoint x: 551, startPoint y: 21, endPoint x: 546, endPoint y: 30, distance: 10.5
click at [546, 30] on div "Financeiro / Lançamentos + Ir para mês atual [DATE] < 2025 > Janeiro Fevereiro …" at bounding box center [316, 29] width 621 height 17
click at [546, 30] on input "vila" at bounding box center [559, 29] width 74 height 12
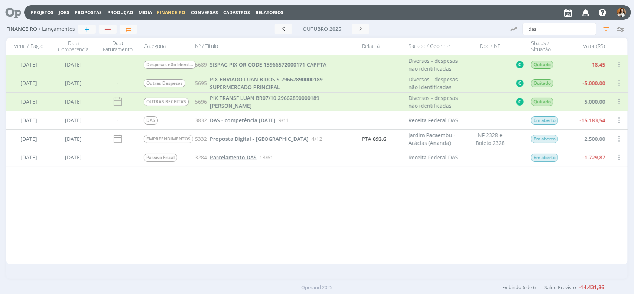
click at [243, 156] on span "Parcelamento DAS" at bounding box center [233, 157] width 47 height 7
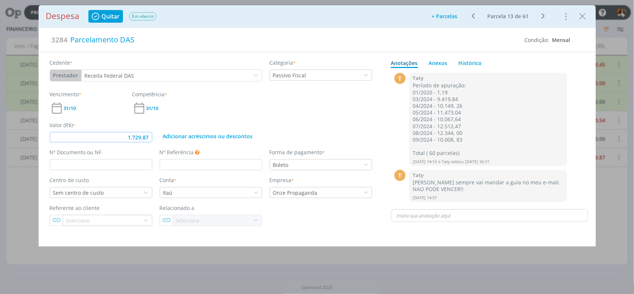
click at [151, 138] on input "1.729,87" at bounding box center [101, 137] width 102 height 10
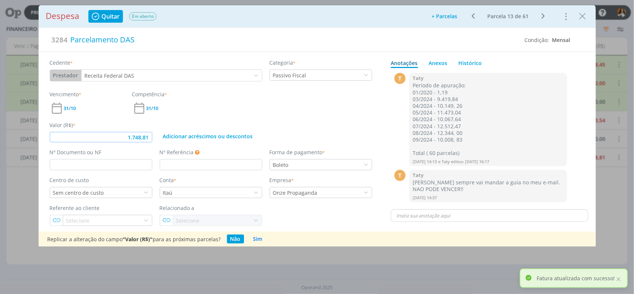
drag, startPoint x: 151, startPoint y: 138, endPoint x: 156, endPoint y: 73, distance: 65.2
click at [156, 73] on div "Cedente * Prestador Cliente Fornecedor Veículo Prestador Colaborador Receita Fe…" at bounding box center [211, 138] width 345 height 173
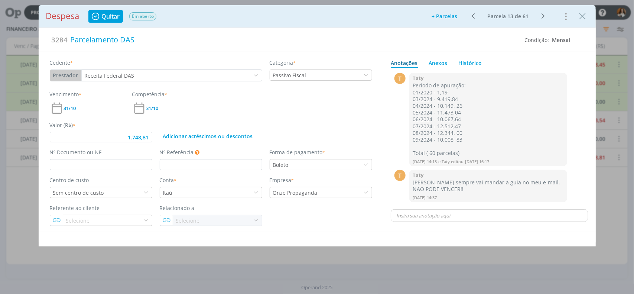
click at [147, 75] on div "Receita Federal DAS" at bounding box center [172, 75] width 180 height 11
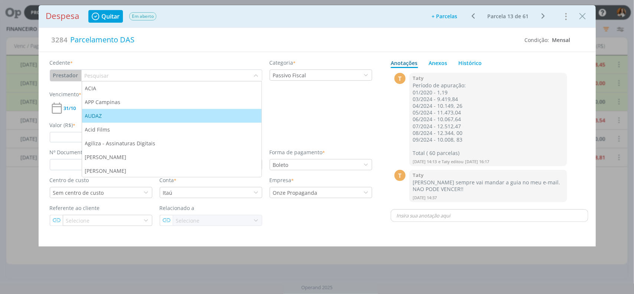
click at [325, 114] on div "Vencimento * 31/10 Competência * 31/10" at bounding box center [211, 102] width 330 height 25
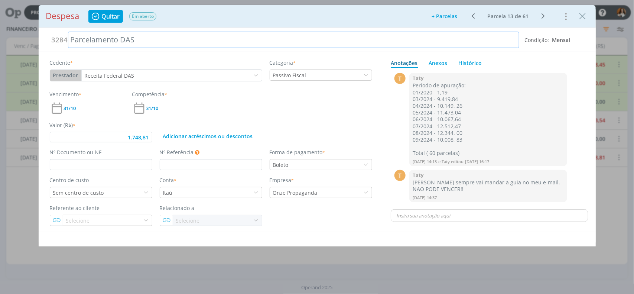
click at [176, 41] on div "Parcelamento DAS" at bounding box center [293, 40] width 451 height 16
click at [582, 21] on icon "Close" at bounding box center [582, 16] width 11 height 11
